Goal: Information Seeking & Learning: Learn about a topic

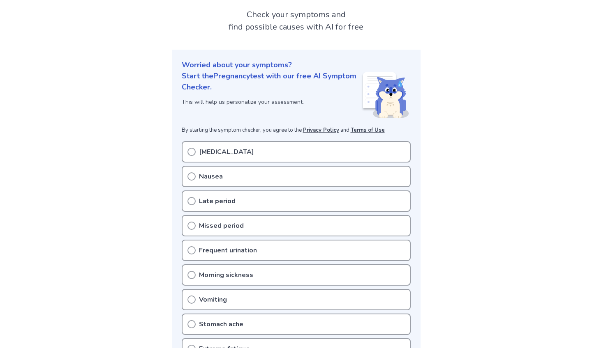
scroll to position [51, 0]
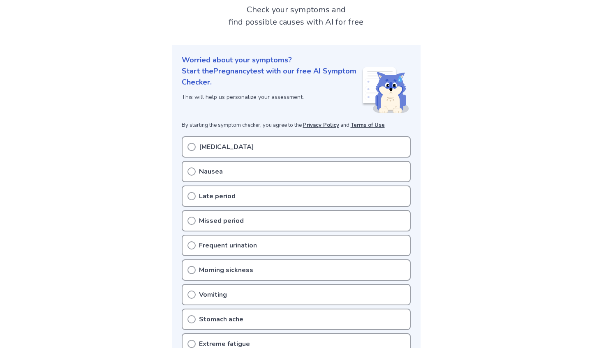
click at [230, 145] on div "[MEDICAL_DATA]" at bounding box center [296, 146] width 229 height 21
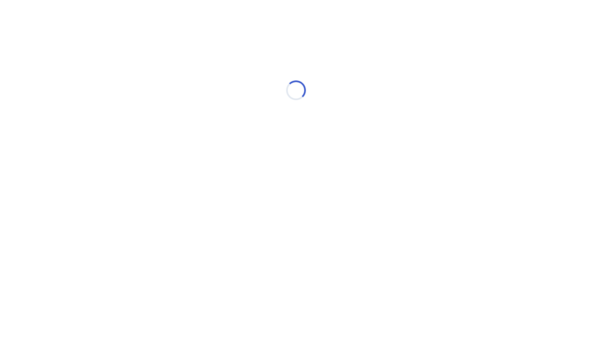
click at [193, 146] on div "Loading..." at bounding box center [295, 90] width 233 height 164
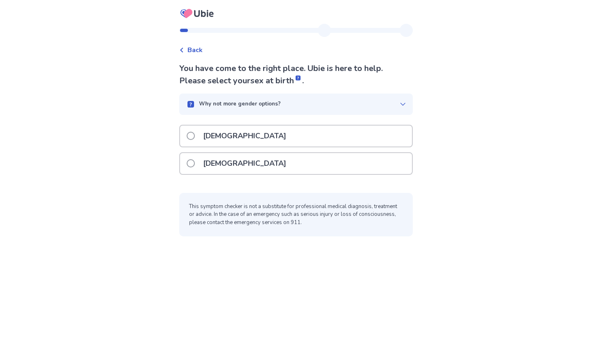
click at [226, 161] on p "Female" at bounding box center [244, 163] width 93 height 21
click at [234, 165] on p "Female" at bounding box center [244, 163] width 93 height 21
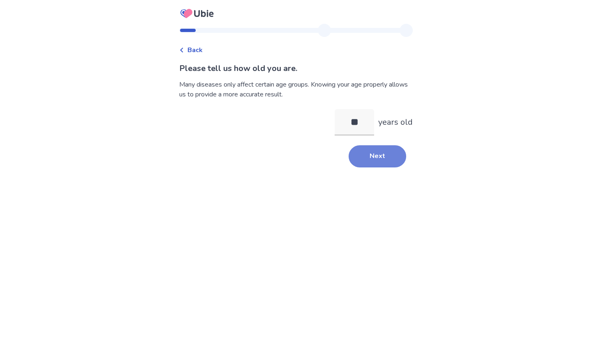
type input "**"
click at [388, 154] on button "Next" at bounding box center [377, 156] width 58 height 22
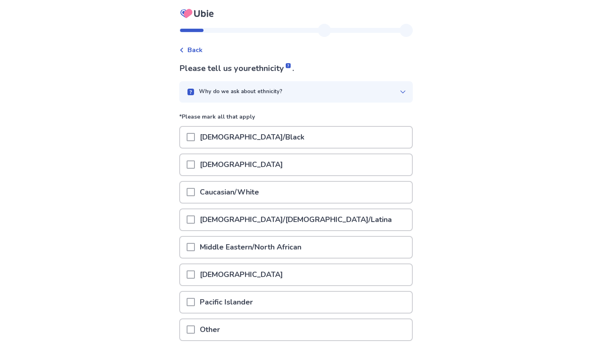
click at [244, 192] on p "Caucasian/White" at bounding box center [229, 192] width 69 height 21
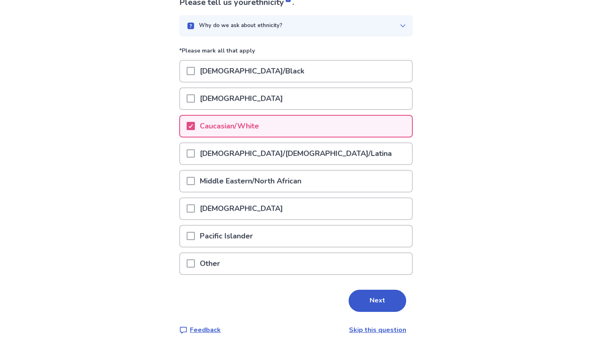
scroll to position [66, 0]
click at [361, 306] on button "Next" at bounding box center [377, 301] width 58 height 22
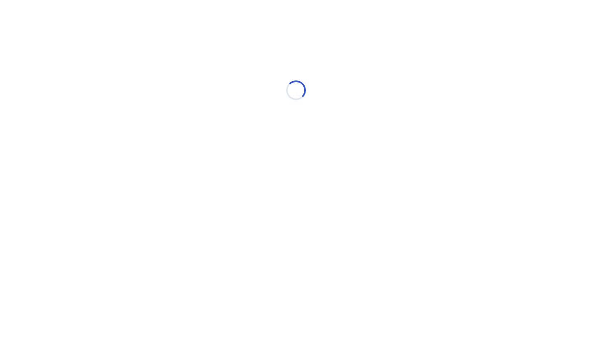
scroll to position [0, 0]
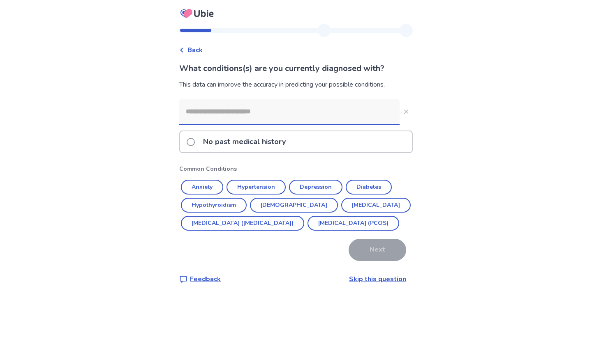
click at [286, 142] on p "No past medical history" at bounding box center [244, 141] width 92 height 21
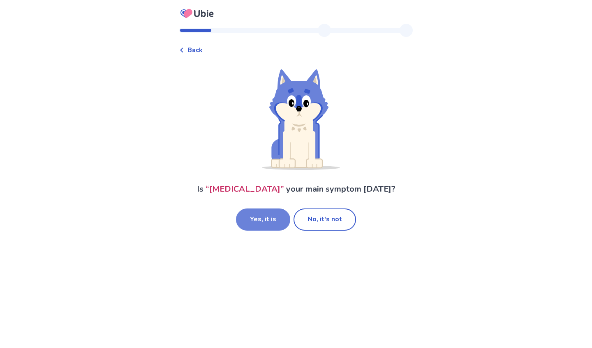
click at [275, 225] on button "Yes, it is" at bounding box center [263, 220] width 54 height 22
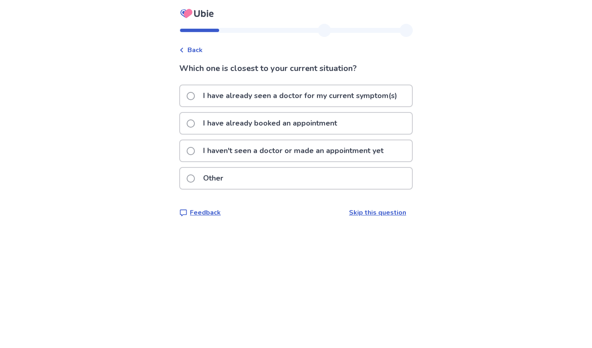
click at [317, 155] on p "I haven't seen a doctor or made an appointment yet" at bounding box center [293, 151] width 190 height 21
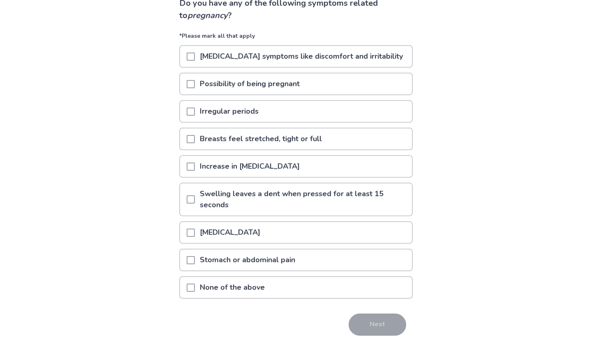
scroll to position [66, 0]
click at [329, 58] on p "[MEDICAL_DATA] symptoms like discomfort and irritability" at bounding box center [301, 55] width 213 height 21
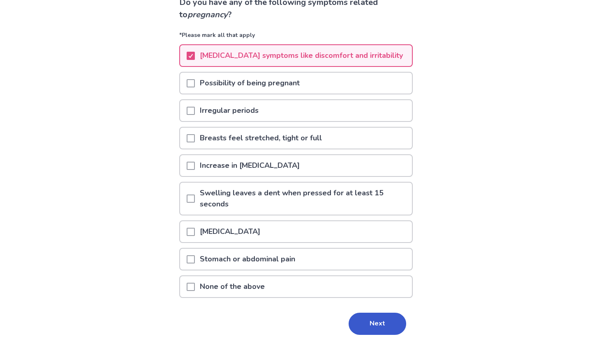
click at [296, 88] on p "Possibility of being pregnant" at bounding box center [250, 83] width 110 height 21
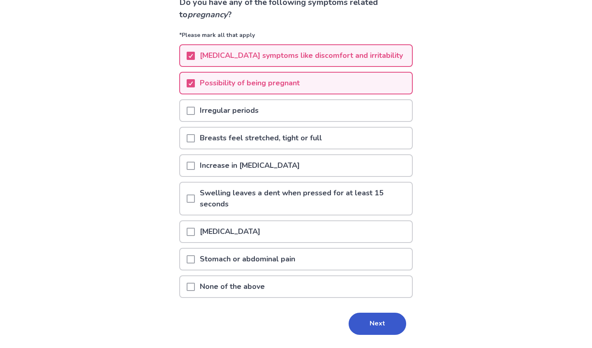
click at [271, 164] on p "Increase in [MEDICAL_DATA]" at bounding box center [250, 165] width 110 height 21
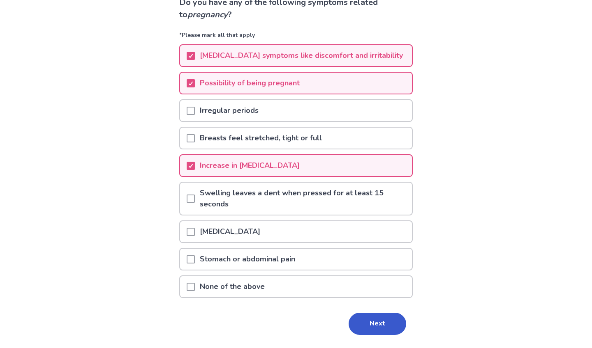
click at [265, 233] on p "[MEDICAL_DATA]" at bounding box center [230, 231] width 70 height 21
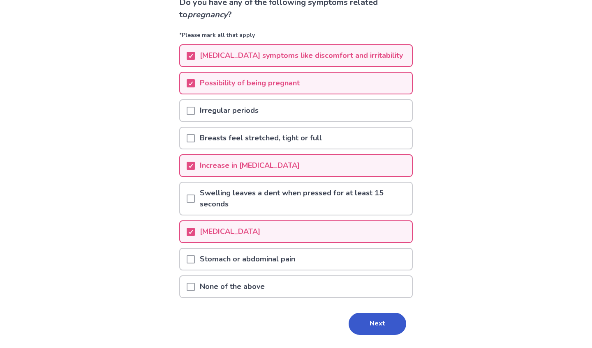
click at [273, 260] on p "Stomach or abdominal pain" at bounding box center [247, 259] width 105 height 21
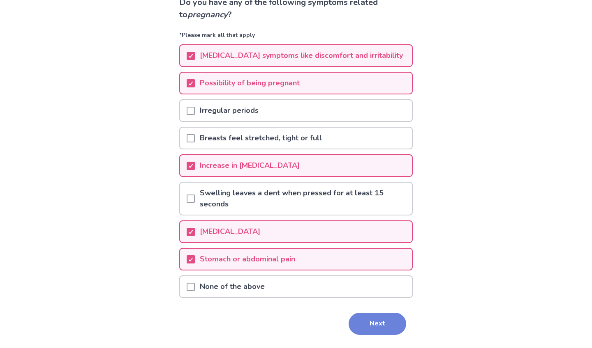
click at [350, 320] on button "Next" at bounding box center [377, 324] width 58 height 22
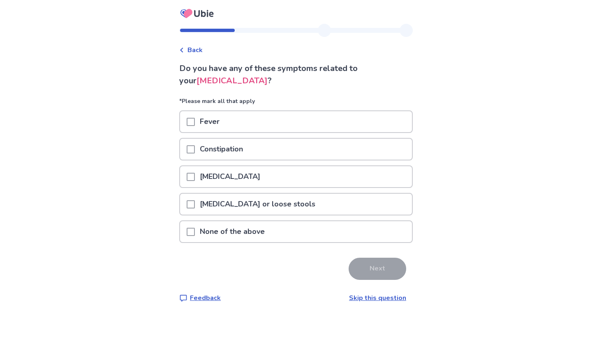
click at [260, 158] on div "Constipation" at bounding box center [296, 149] width 232 height 21
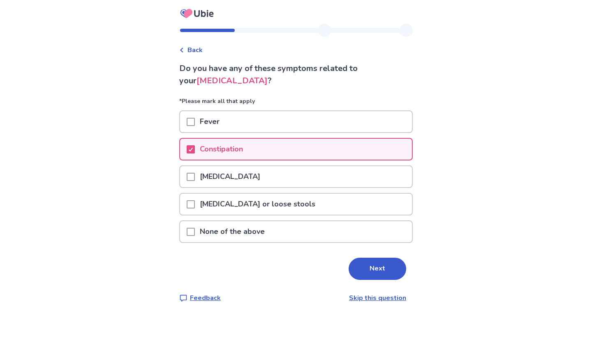
click at [260, 180] on p "Nausea or vomiting" at bounding box center [230, 176] width 70 height 21
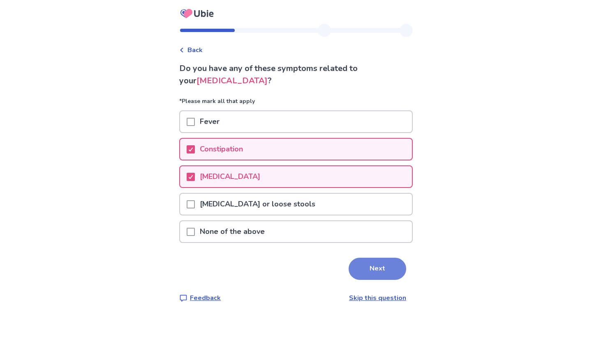
click at [351, 262] on button "Next" at bounding box center [377, 269] width 58 height 22
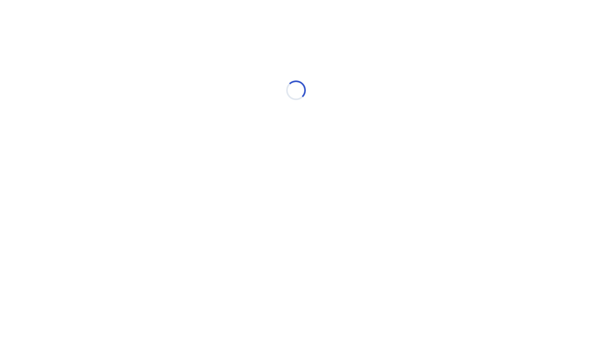
select select "*"
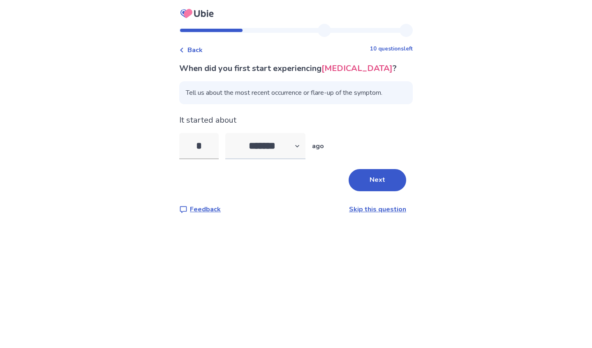
type input "*"
select select "*"
click at [372, 182] on button "Next" at bounding box center [377, 180] width 58 height 22
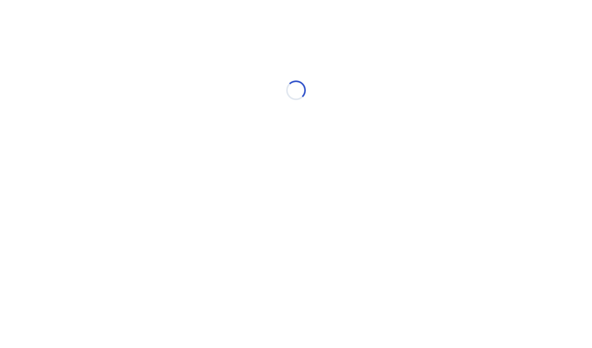
select select "*"
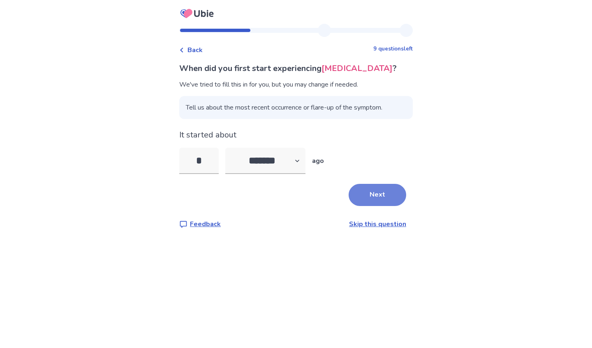
type input "*"
click at [354, 193] on button "Next" at bounding box center [377, 195] width 58 height 22
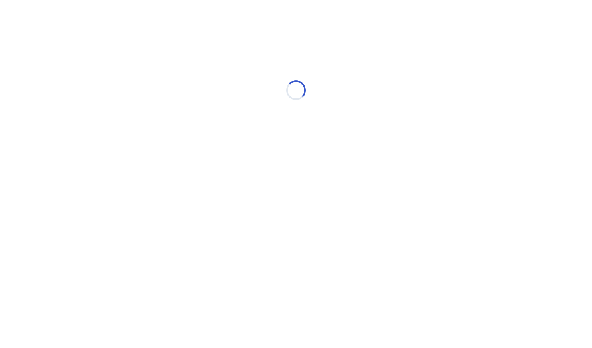
select select "*"
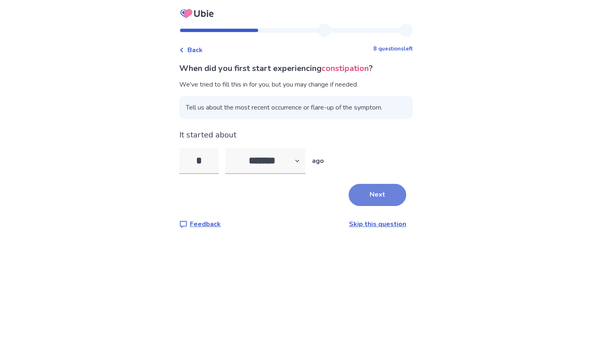
click at [387, 202] on button "Next" at bounding box center [377, 195] width 58 height 22
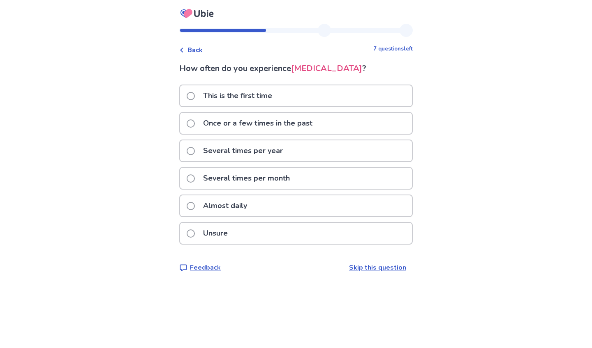
click at [288, 152] on p "Several times per year" at bounding box center [243, 151] width 90 height 21
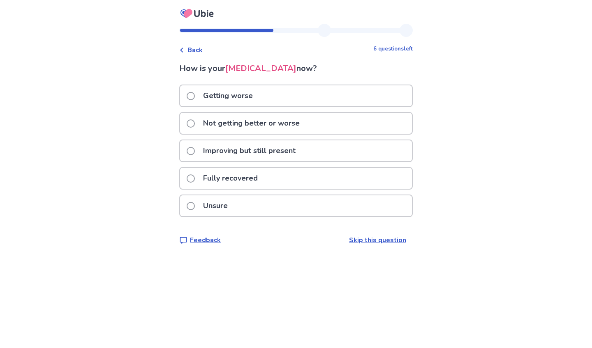
click at [203, 49] on span "Back" at bounding box center [194, 50] width 15 height 10
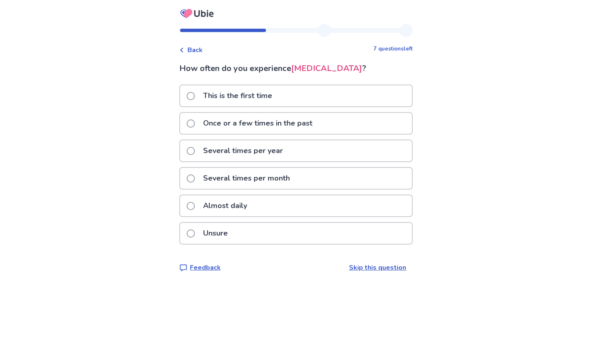
click at [252, 207] on p "Almost daily" at bounding box center [225, 206] width 54 height 21
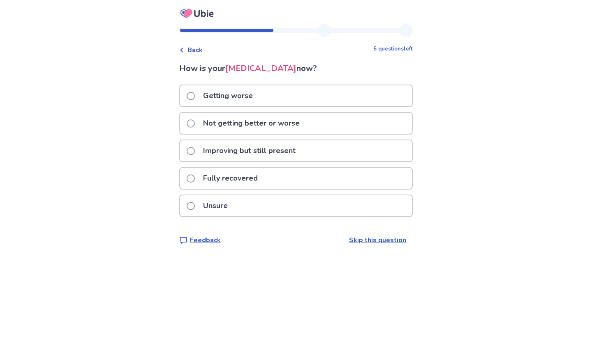
click at [297, 128] on p "Not getting better or worse" at bounding box center [251, 123] width 106 height 21
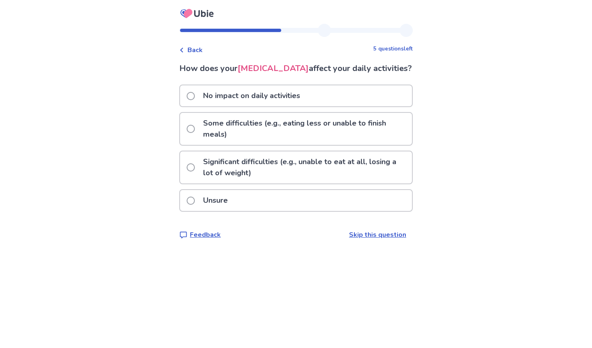
click at [327, 145] on p "Some difficulties (e.g., eating less or unable to finish meals)" at bounding box center [305, 129] width 214 height 32
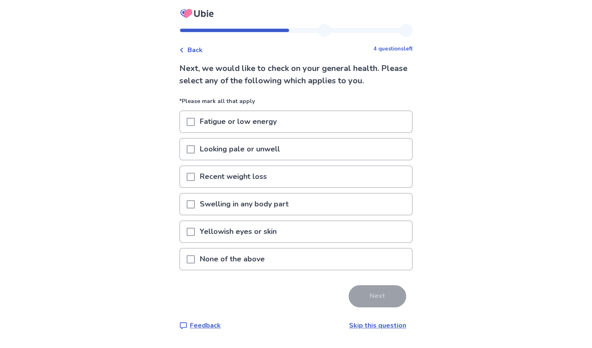
click at [312, 135] on div "Fatigue or low energy" at bounding box center [295, 125] width 233 height 28
click at [269, 118] on p "Fatigue or low energy" at bounding box center [238, 121] width 87 height 21
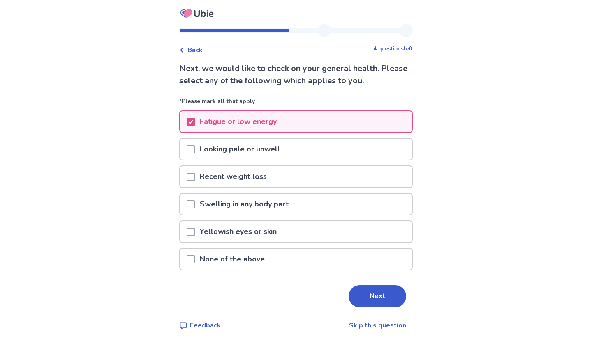
click at [245, 150] on p "Looking pale or unwell" at bounding box center [240, 149] width 90 height 21
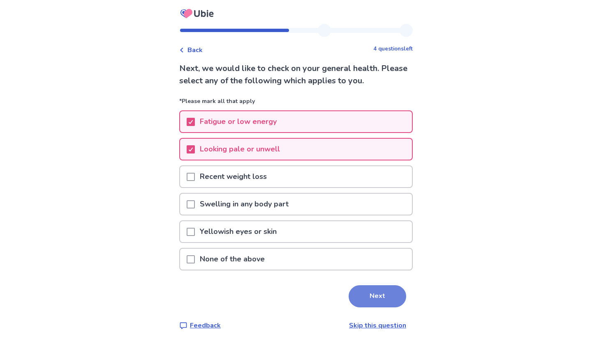
click at [359, 290] on button "Next" at bounding box center [377, 297] width 58 height 22
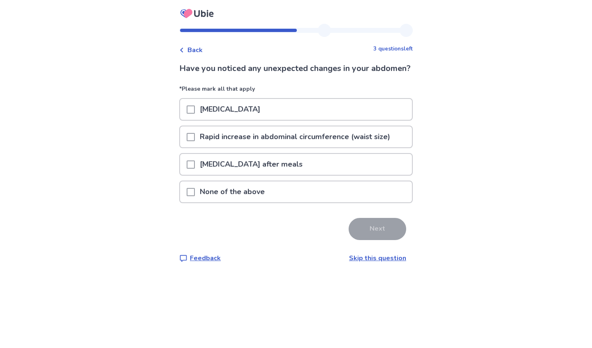
click at [267, 147] on p "Rapid increase in abdominal circumference (waist size)" at bounding box center [295, 137] width 200 height 21
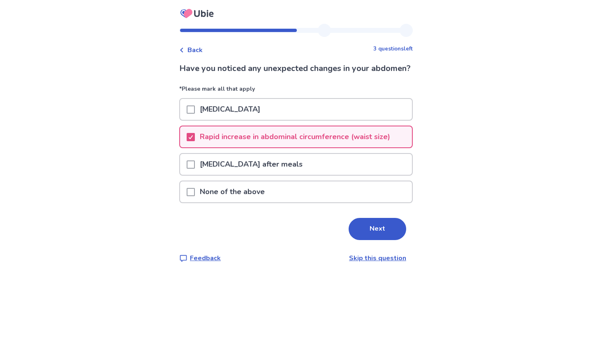
click at [269, 175] on p "Abdominal bloating after meals" at bounding box center [251, 164] width 113 height 21
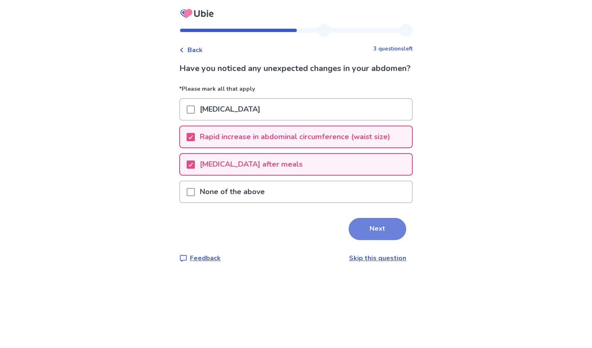
click at [352, 234] on button "Next" at bounding box center [377, 229] width 58 height 22
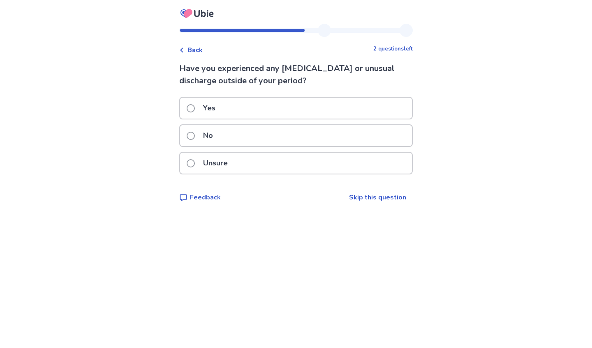
click at [267, 122] on div "Yes" at bounding box center [295, 111] width 233 height 28
click at [228, 106] on div "Yes" at bounding box center [296, 108] width 232 height 21
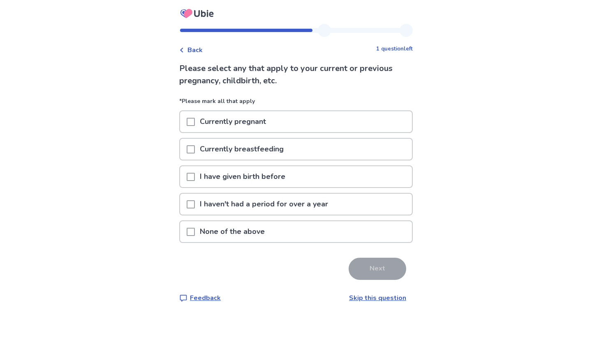
click at [247, 236] on p "None of the above" at bounding box center [232, 231] width 75 height 21
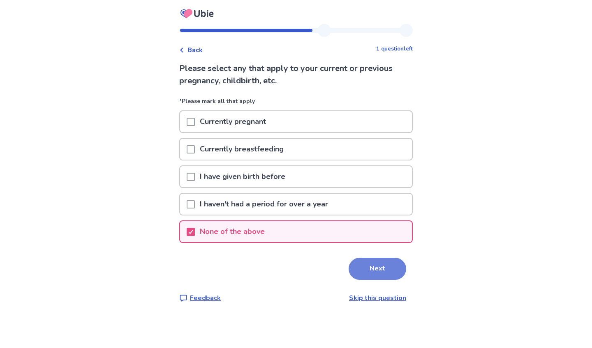
click at [377, 272] on button "Next" at bounding box center [377, 269] width 58 height 22
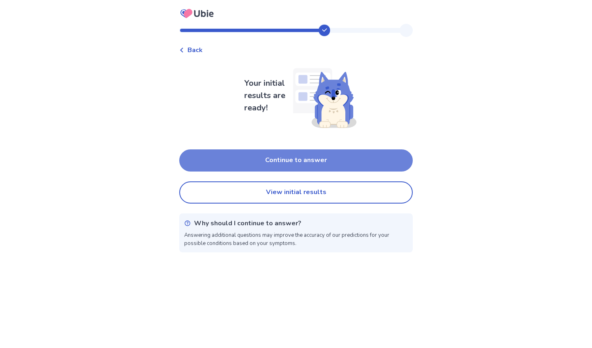
click at [374, 154] on button "Continue to answer" at bounding box center [295, 161] width 233 height 22
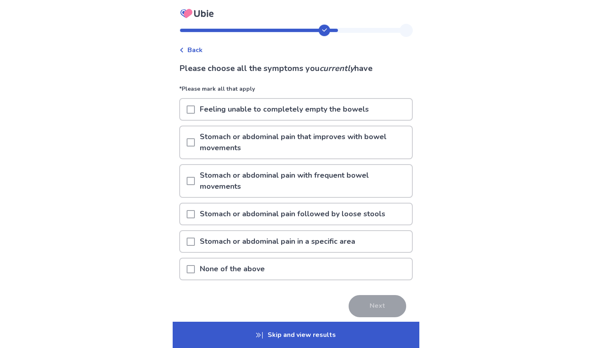
click at [200, 54] on span "Back" at bounding box center [194, 50] width 15 height 10
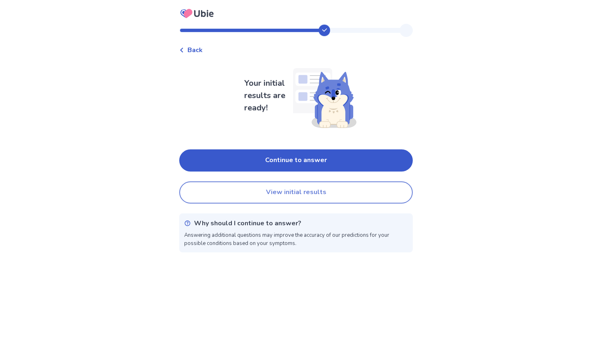
click at [288, 196] on button "View initial results" at bounding box center [295, 193] width 233 height 22
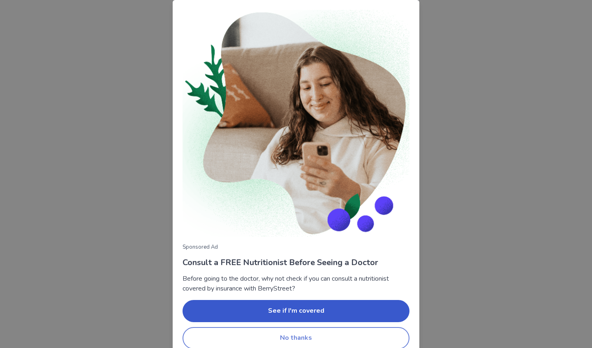
click at [243, 335] on button "No thanks" at bounding box center [295, 338] width 227 height 22
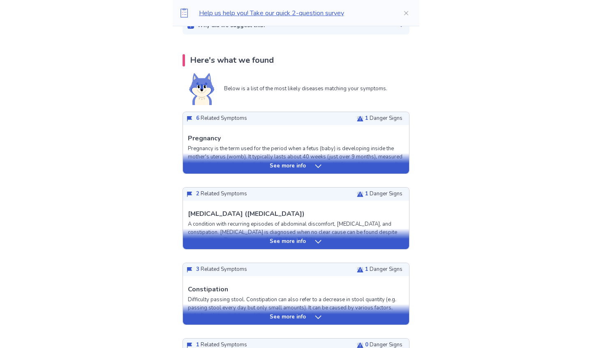
scroll to position [150, 0]
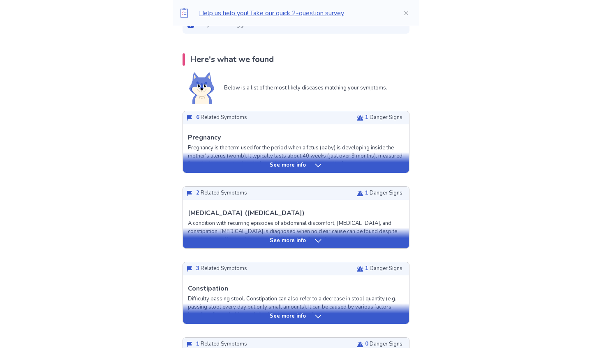
click at [312, 169] on div "See more info" at bounding box center [296, 162] width 226 height 21
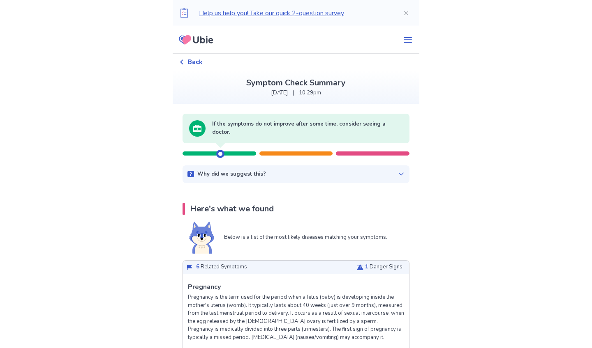
scroll to position [0, 0]
click at [195, 64] on span "Back" at bounding box center [194, 62] width 15 height 10
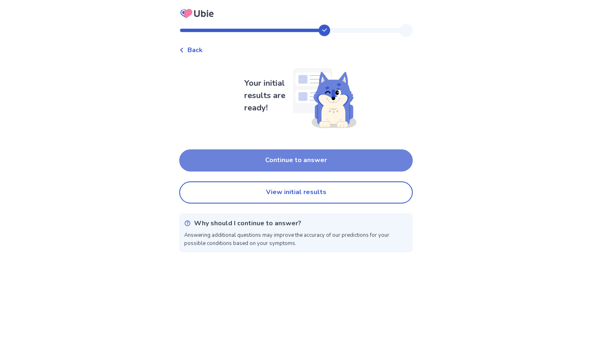
click at [313, 163] on button "Continue to answer" at bounding box center [295, 161] width 233 height 22
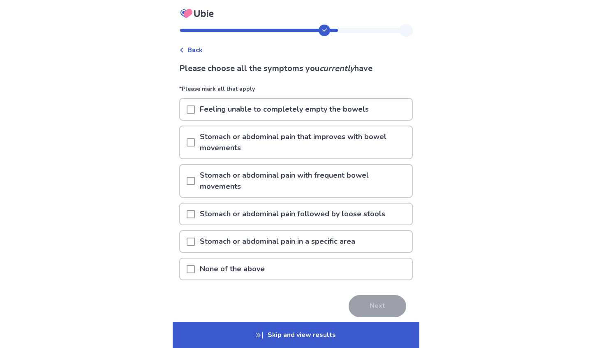
click at [295, 109] on p "Feeling unable to completely empty the bowels" at bounding box center [284, 109] width 179 height 21
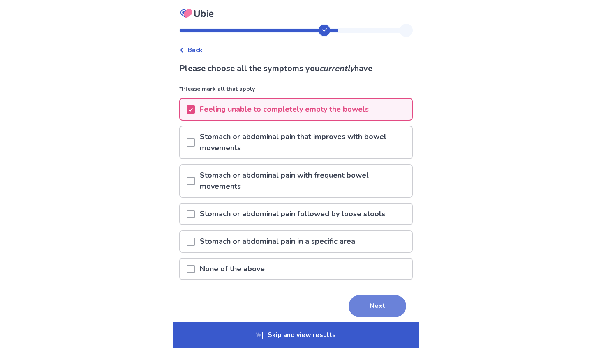
click at [348, 309] on button "Next" at bounding box center [377, 306] width 58 height 22
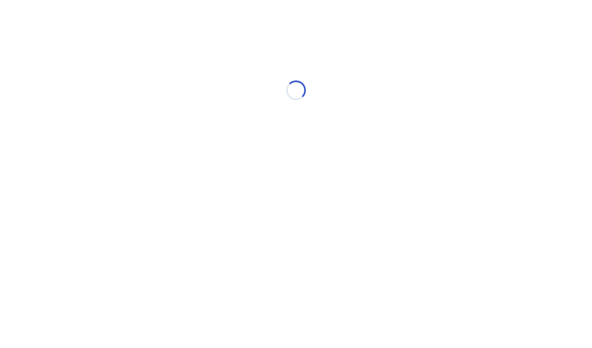
select select "*"
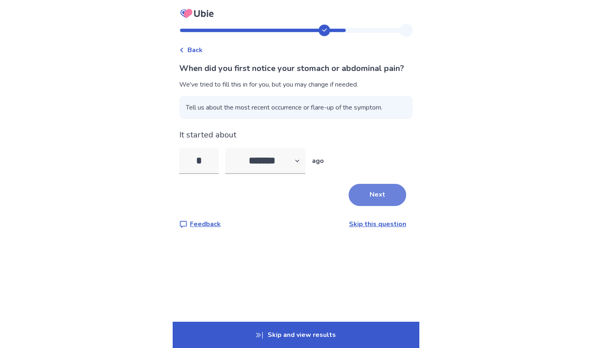
type input "*"
click at [366, 206] on button "Next" at bounding box center [377, 195] width 58 height 22
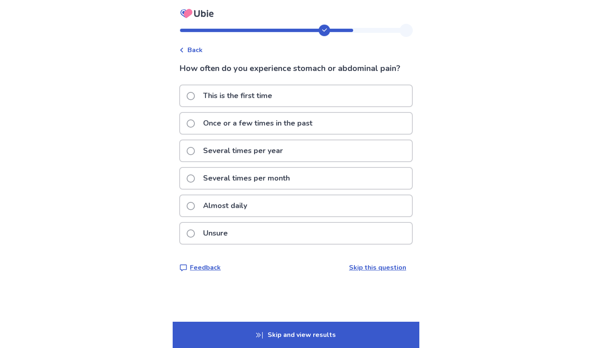
click at [262, 211] on div "Almost daily" at bounding box center [296, 206] width 232 height 21
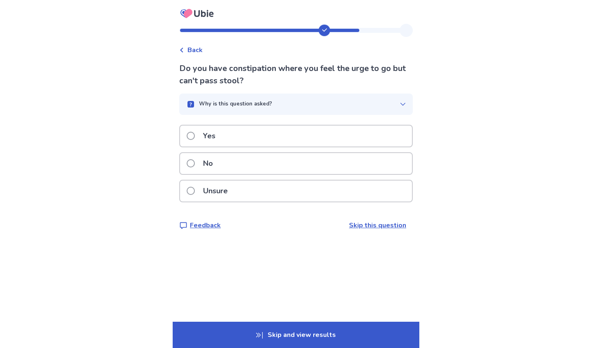
click at [264, 129] on div "Yes" at bounding box center [296, 136] width 232 height 21
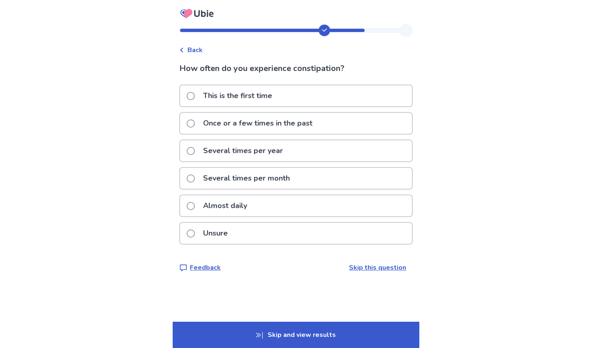
click at [291, 176] on p "Several times per month" at bounding box center [246, 178] width 97 height 21
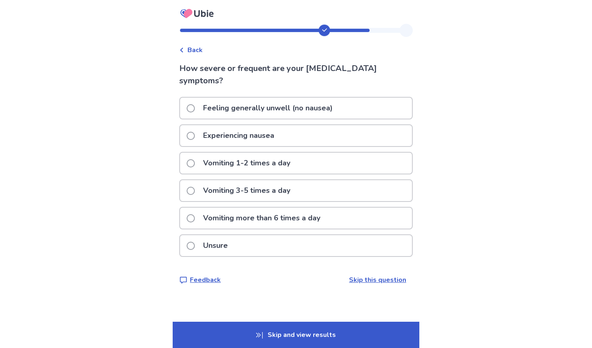
click at [274, 139] on p "Experiencing nausea" at bounding box center [238, 135] width 81 height 21
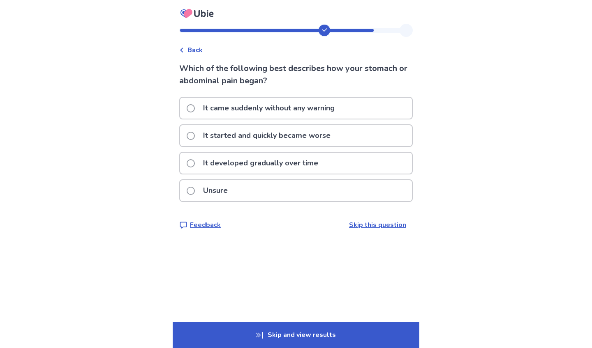
click at [310, 161] on p "It developed gradually over time" at bounding box center [260, 163] width 125 height 21
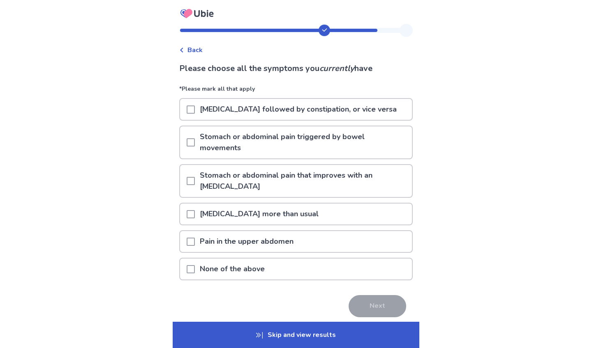
click at [304, 109] on p "Diarrhea followed by constipation, or vice versa" at bounding box center [298, 109] width 207 height 21
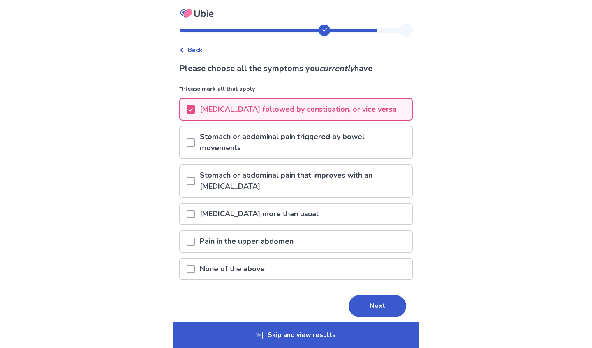
click at [291, 146] on p "Stomach or abdominal pain triggered by bowel movements" at bounding box center [303, 143] width 217 height 32
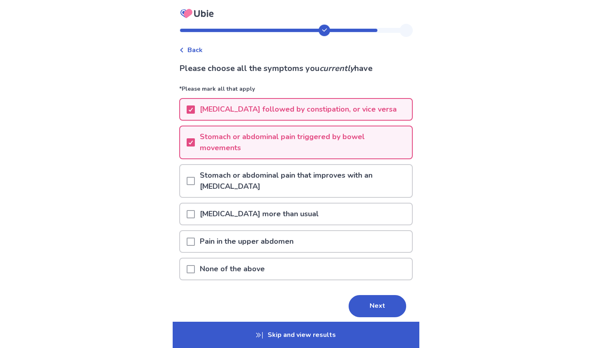
click at [281, 143] on p "Stomach or abdominal pain triggered by bowel movements" at bounding box center [303, 143] width 217 height 32
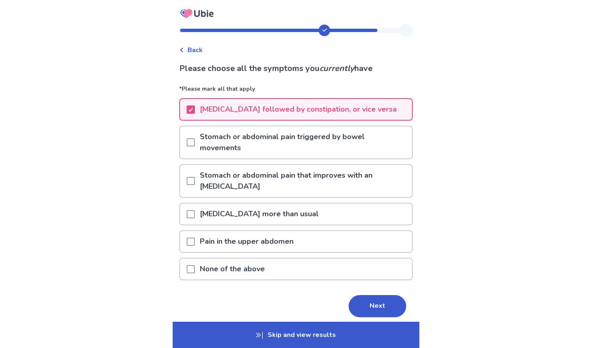
click at [281, 151] on p "Stomach or abdominal pain triggered by bowel movements" at bounding box center [303, 143] width 217 height 32
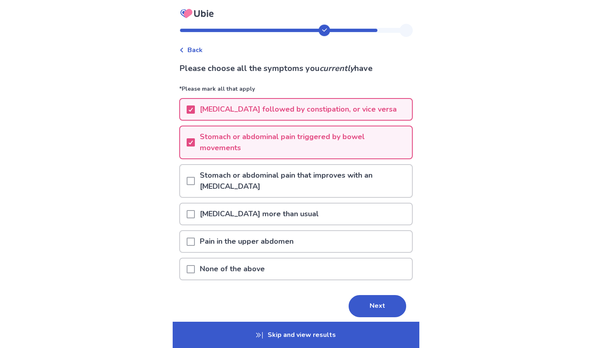
click at [285, 210] on p "Passing gas more than usual" at bounding box center [259, 214] width 129 height 21
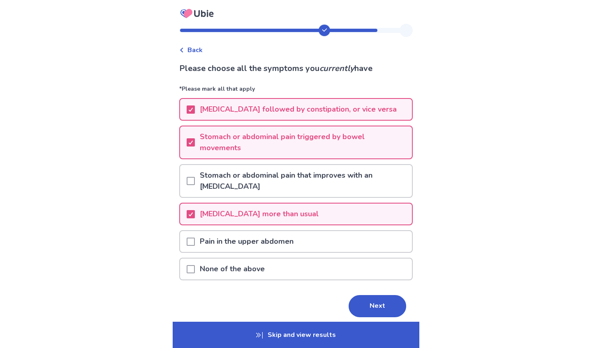
click at [291, 233] on p "Pain in the upper abdomen" at bounding box center [247, 241] width 104 height 21
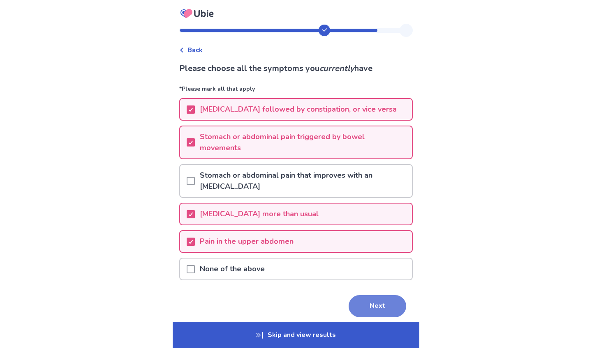
click at [358, 295] on button "Next" at bounding box center [377, 306] width 58 height 22
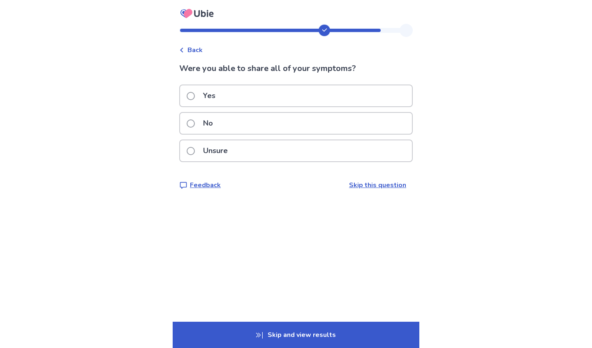
click at [267, 98] on div "Yes" at bounding box center [296, 95] width 232 height 21
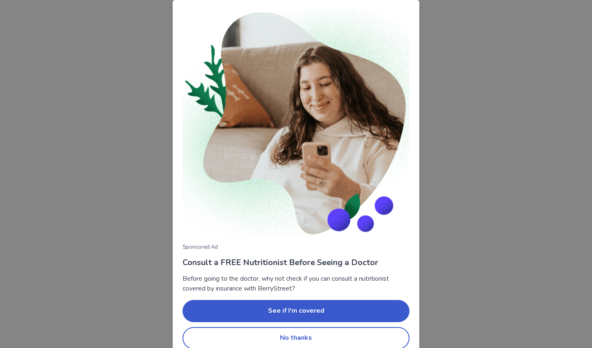
scroll to position [11, 0]
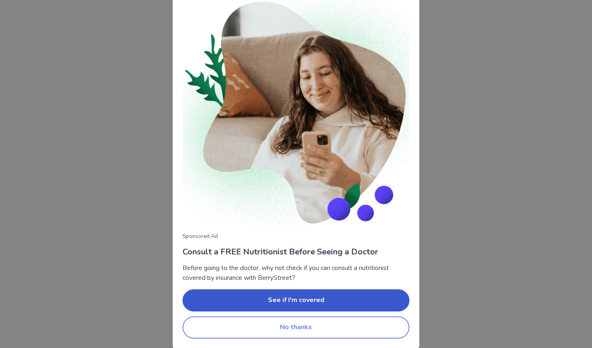
click at [265, 322] on button "No thanks" at bounding box center [295, 328] width 227 height 22
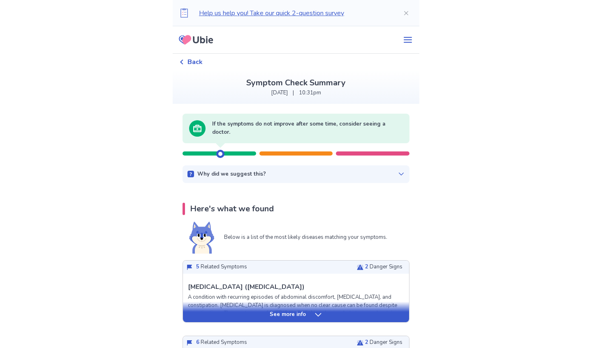
scroll to position [0, 0]
